Goal: Transaction & Acquisition: Purchase product/service

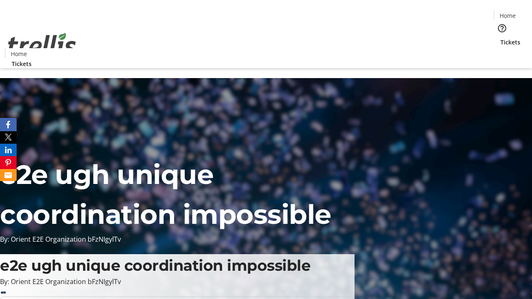
click at [500, 38] on span "Tickets" at bounding box center [510, 42] width 20 height 9
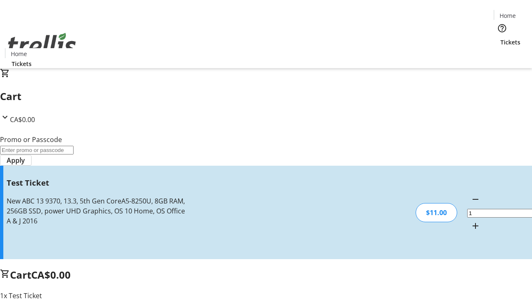
type input "UNLOCK"
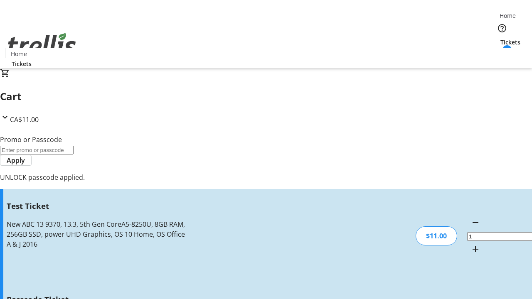
type input "5"
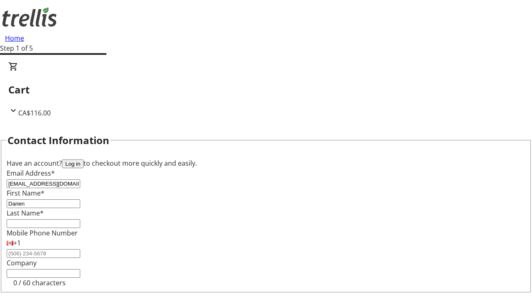
type input "Darien"
type input "[PERSON_NAME]"
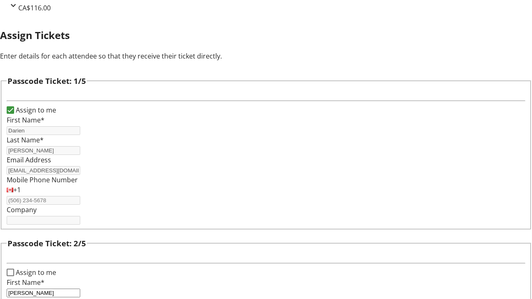
type input "[PERSON_NAME]"
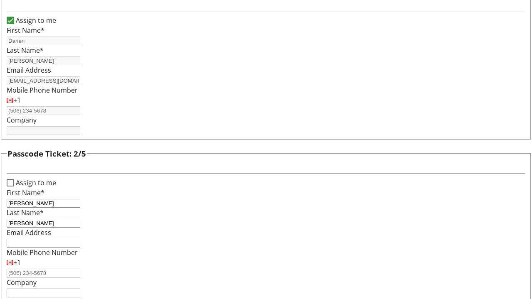
type input "[PERSON_NAME]"
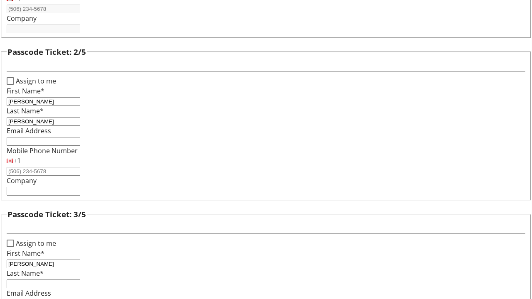
type input "[PERSON_NAME]"
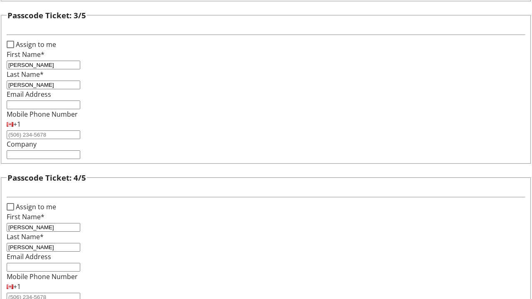
type input "[PERSON_NAME]"
checkbox input "true"
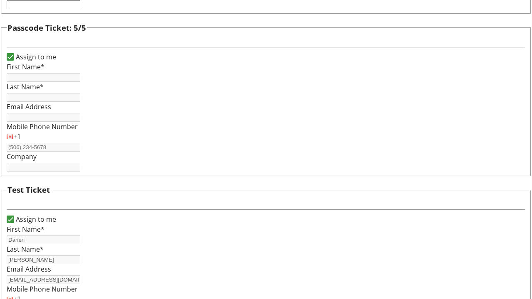
type input "Darien"
type input "[PERSON_NAME]"
type input "[EMAIL_ADDRESS][DOMAIN_NAME]"
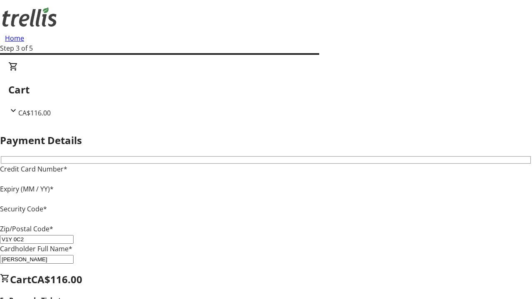
type input "V1Y 0C2"
